Goal: Information Seeking & Learning: Check status

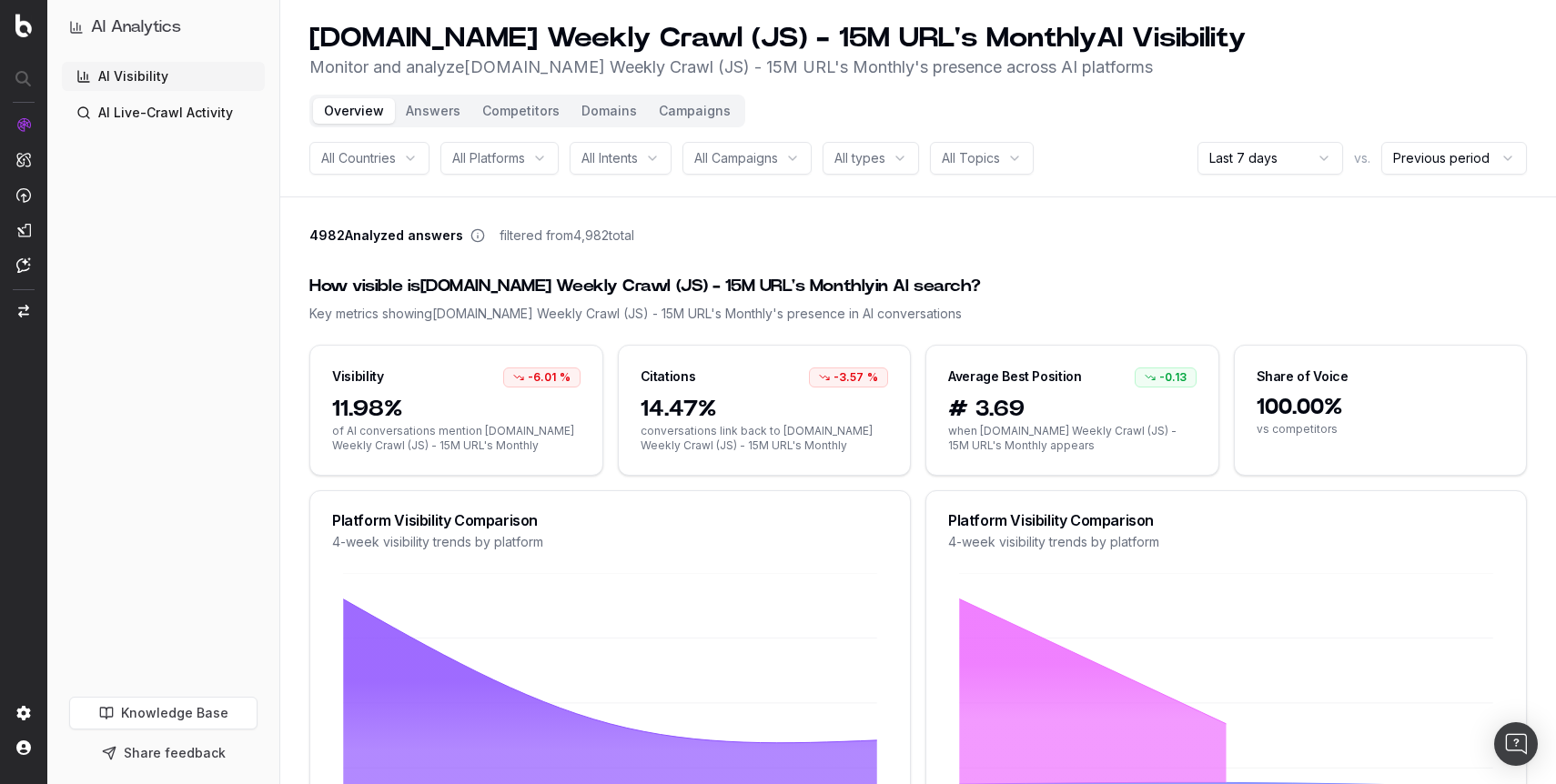
scroll to position [20, 0]
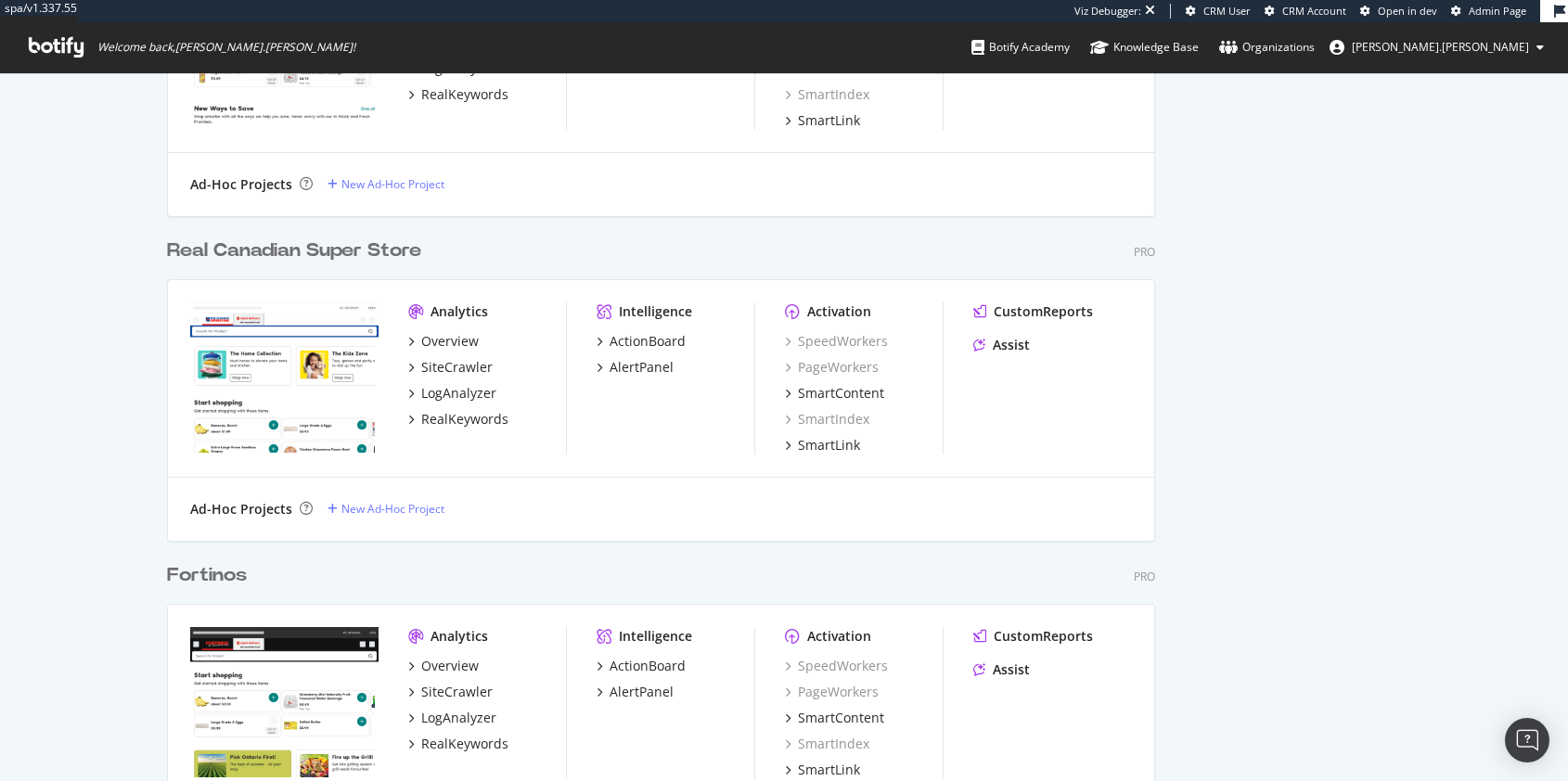
scroll to position [3937, 0]
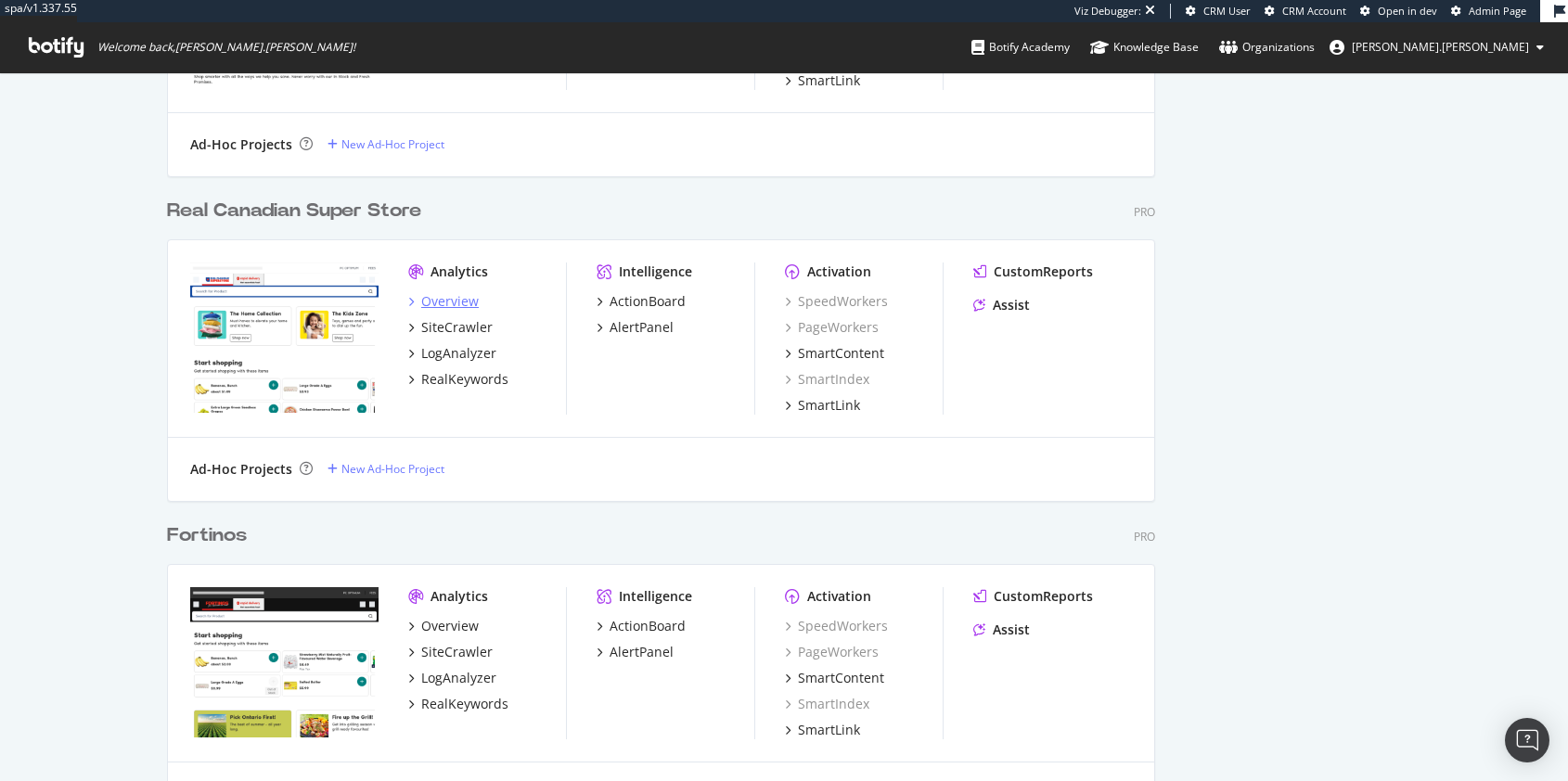
click at [466, 302] on div "Overview" at bounding box center [450, 302] width 58 height 19
